Goal: Find specific page/section: Find specific page/section

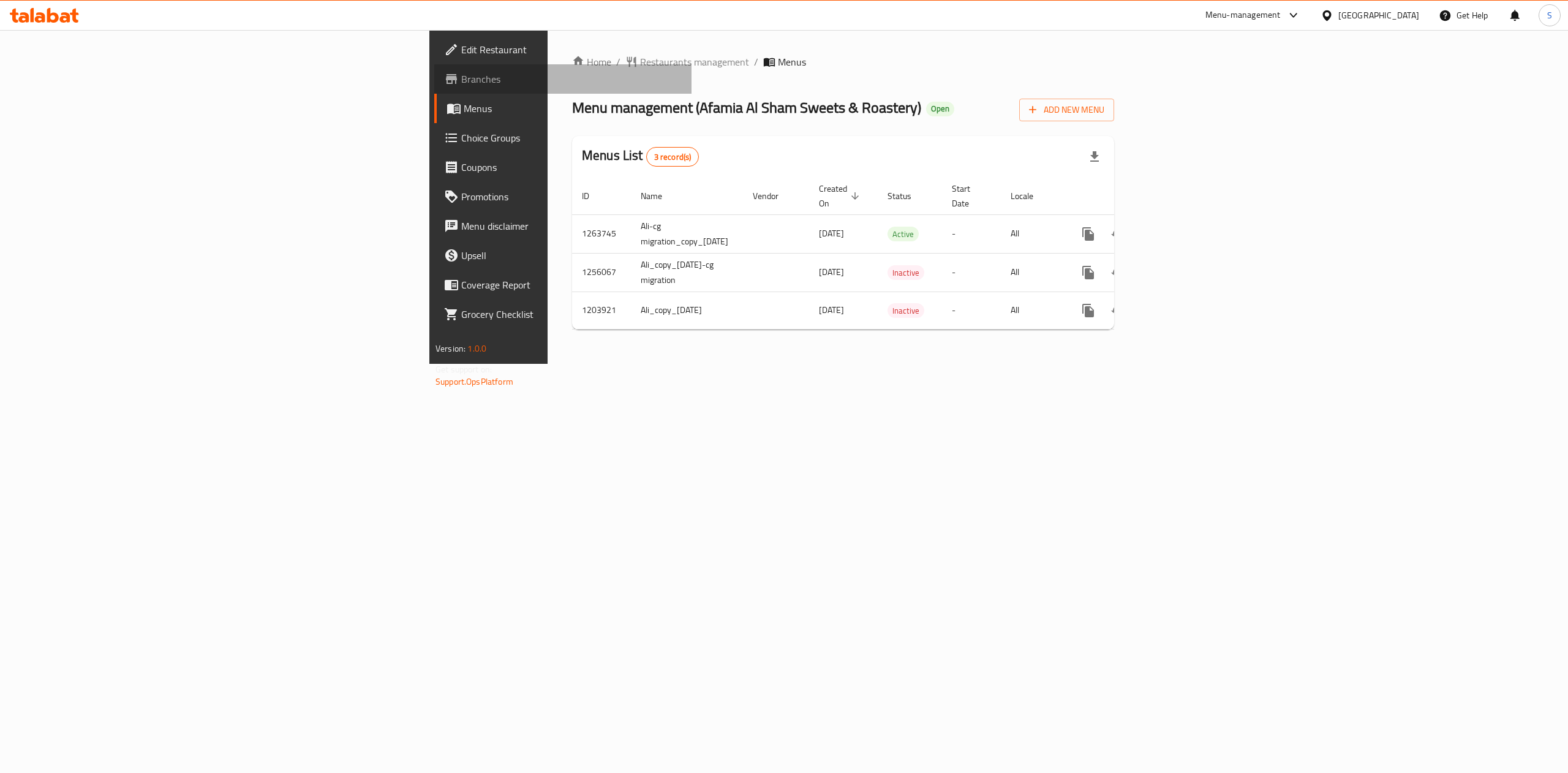
click at [435, 66] on link "Branches" at bounding box center [563, 79] width 257 height 29
click at [640, 66] on span "Restaurants management" at bounding box center [694, 61] width 109 height 14
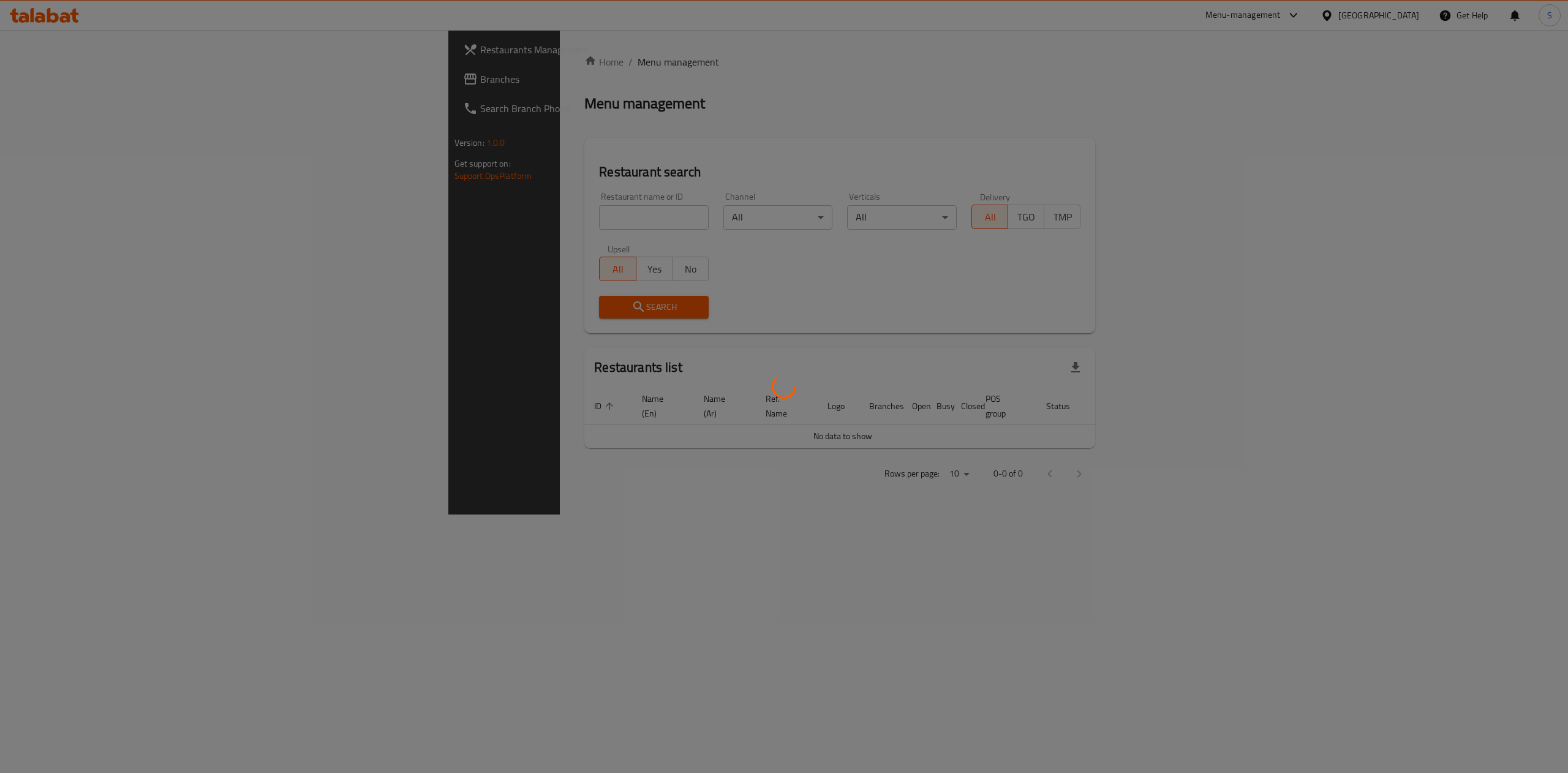
click at [405, 206] on div at bounding box center [784, 386] width 1568 height 773
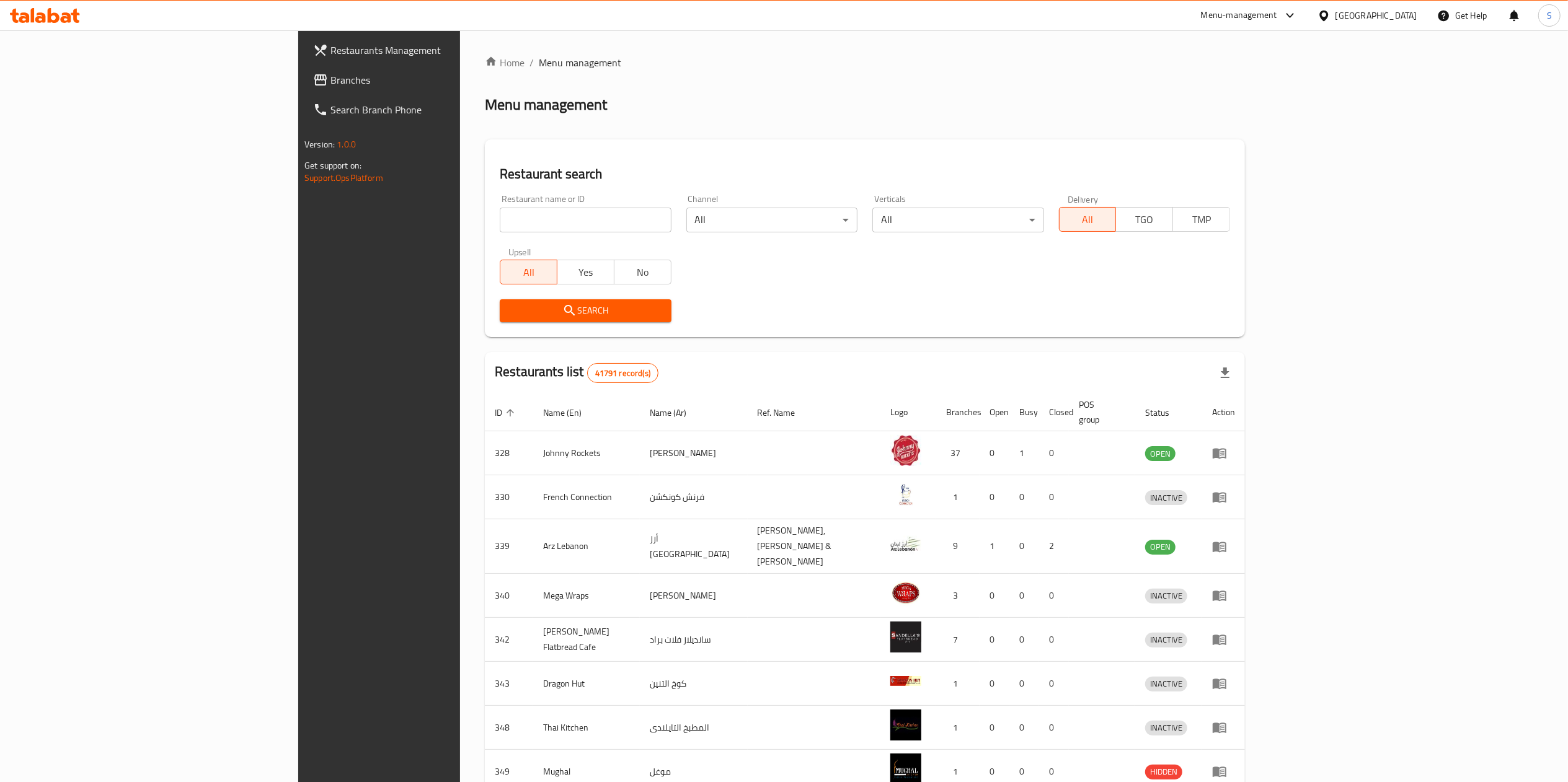
click at [492, 234] on div "Restaurant name or ID Restaurant name or ID" at bounding box center [585, 213] width 186 height 53
click at [500, 221] on input "search" at bounding box center [585, 220] width 171 height 25
type input "afamia"
click button "Search" at bounding box center [585, 311] width 171 height 23
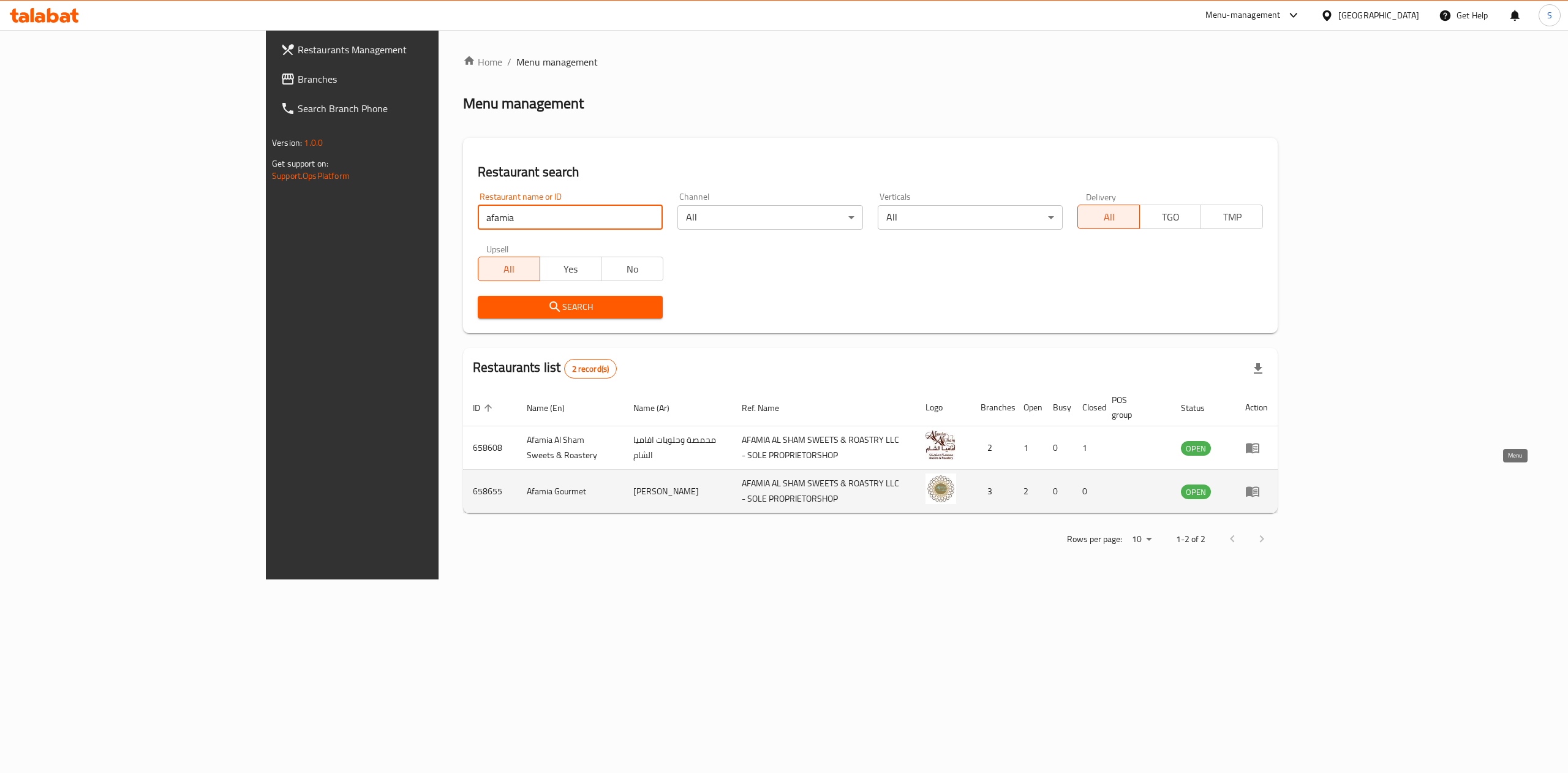
click at [1260, 484] on icon "enhanced table" at bounding box center [1252, 491] width 14 height 14
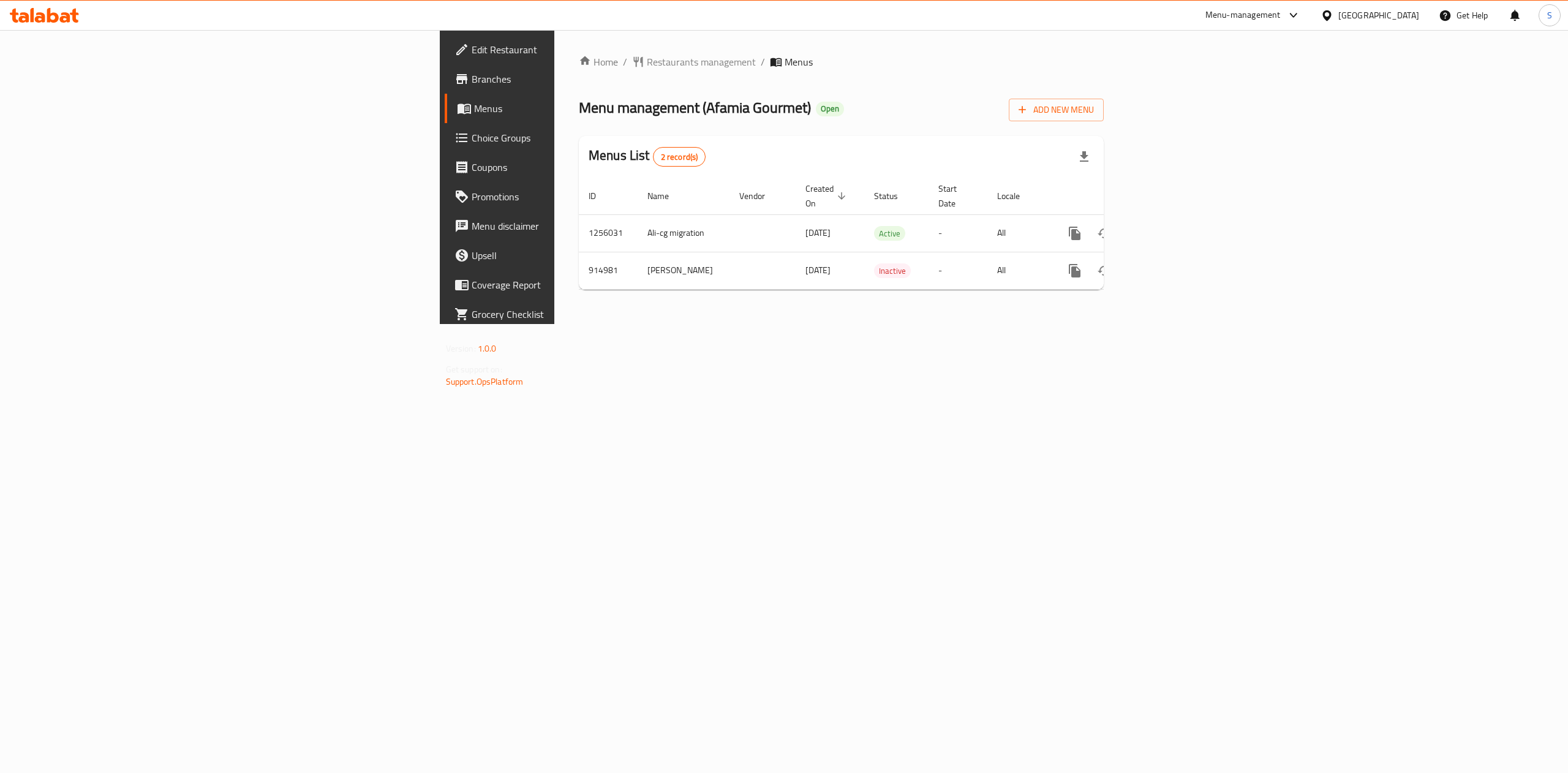
click at [472, 77] on span "Branches" at bounding box center [582, 79] width 220 height 14
